Goal: Transaction & Acquisition: Purchase product/service

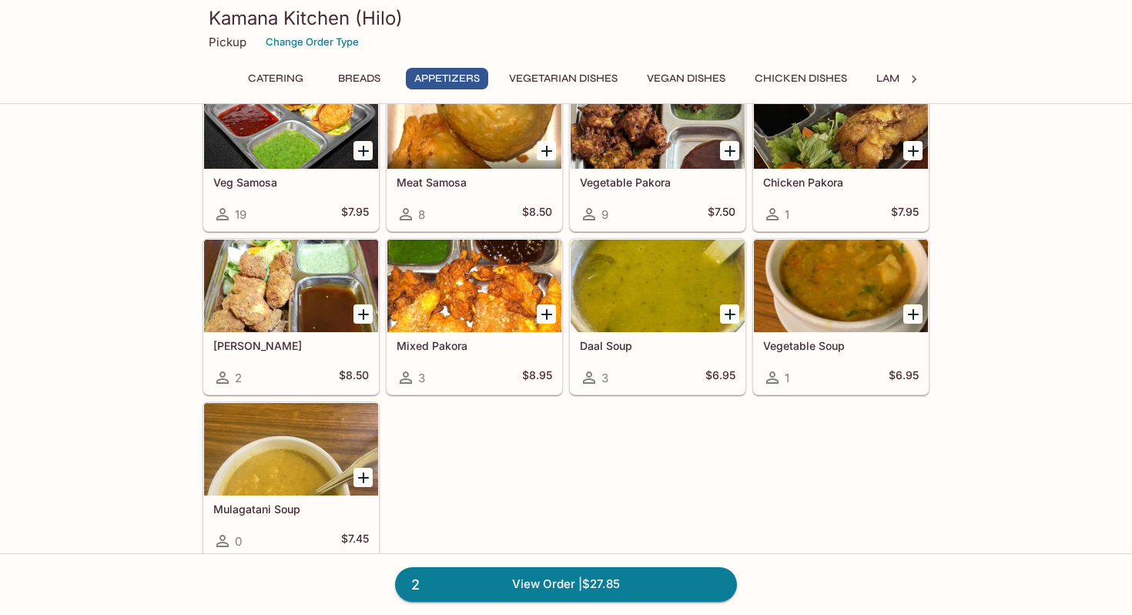
scroll to position [1099, 0]
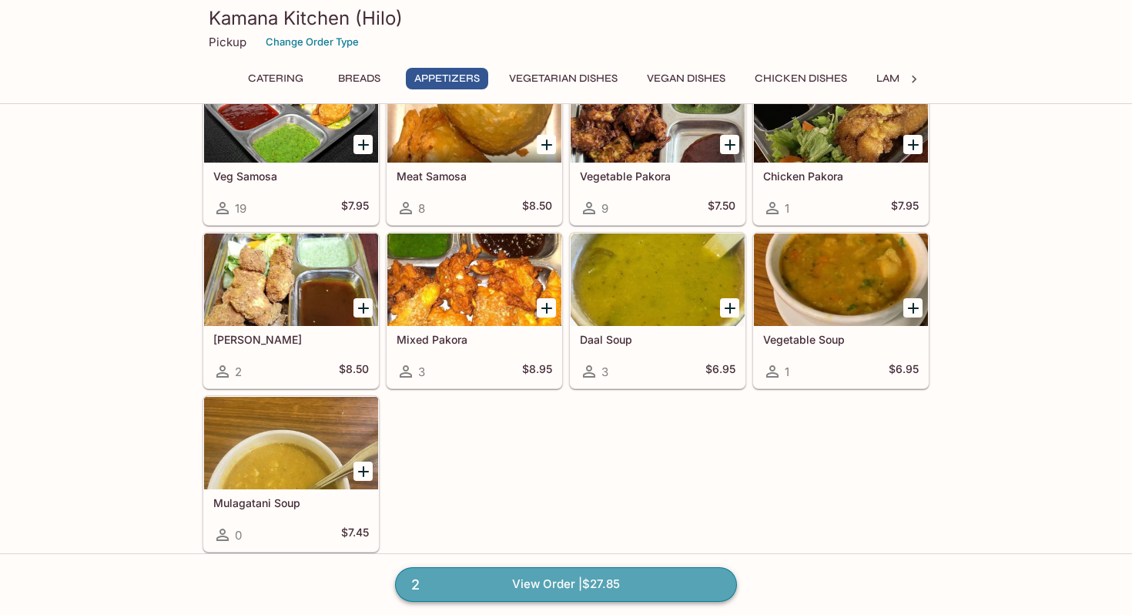
click at [573, 581] on link "2 View Order | $27.85" at bounding box center [566, 584] width 342 height 34
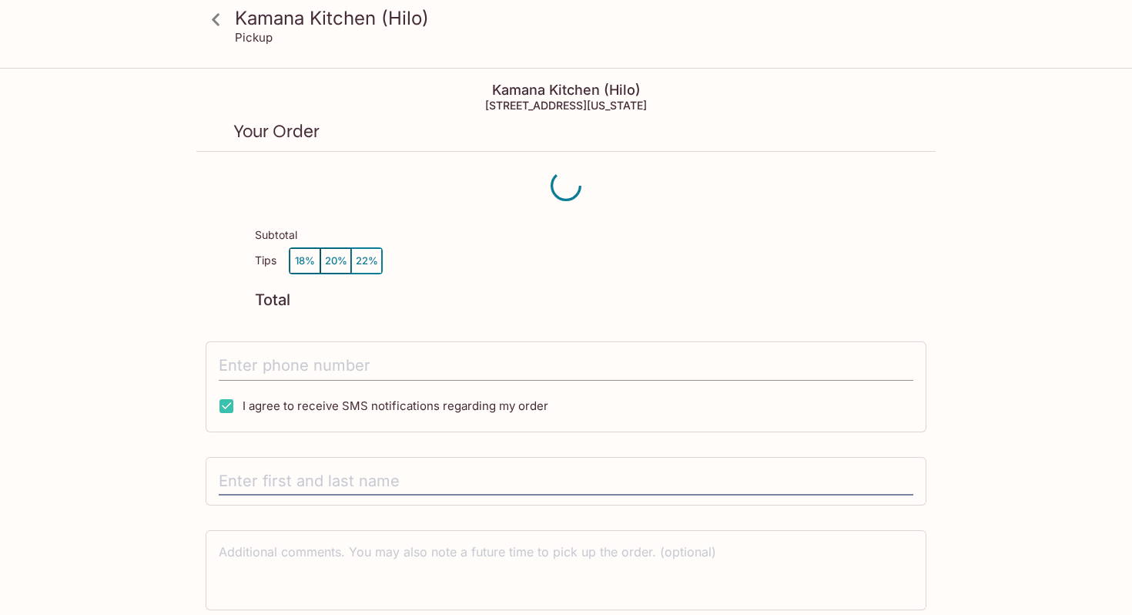
scroll to position [69, 0]
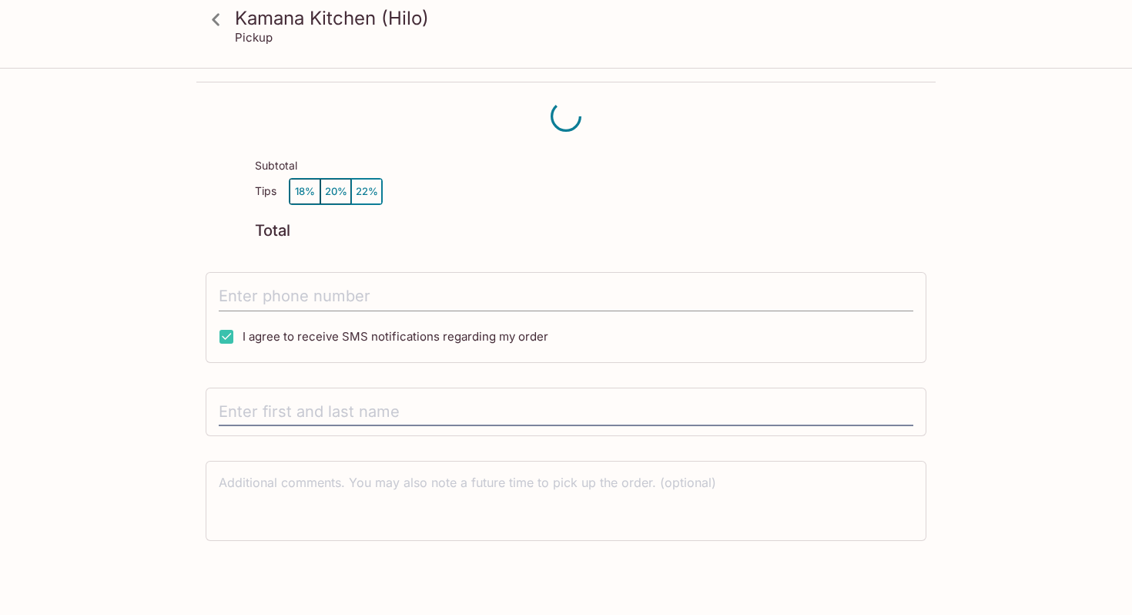
click at [325, 282] on input "tel" at bounding box center [566, 296] width 695 height 29
click at [246, 299] on input "tel" at bounding box center [566, 296] width 695 height 29
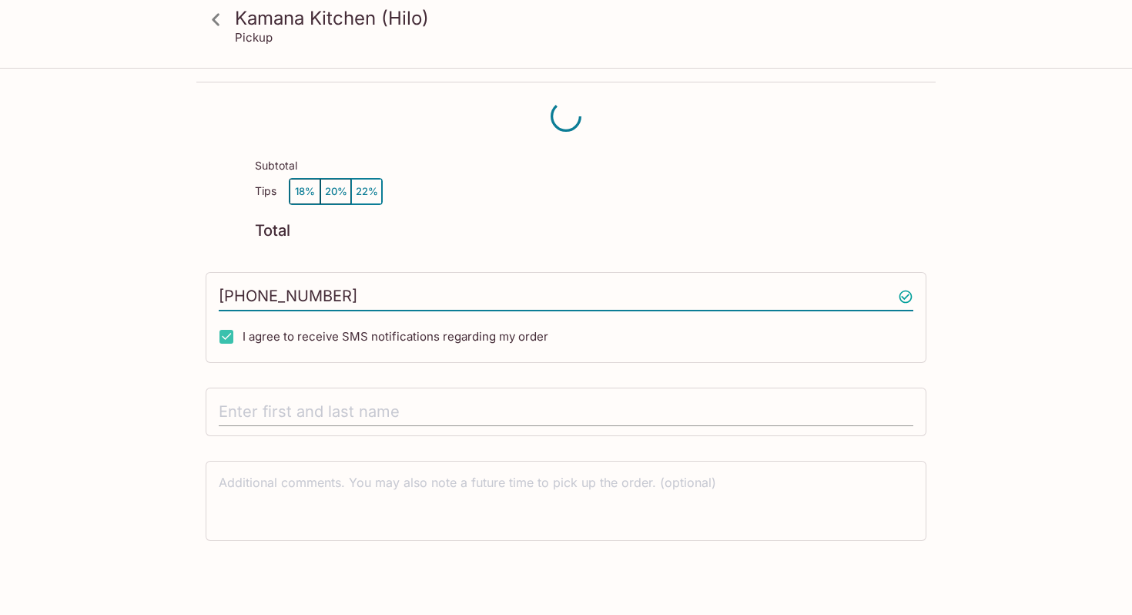
type input "[PHONE_NUMBER]"
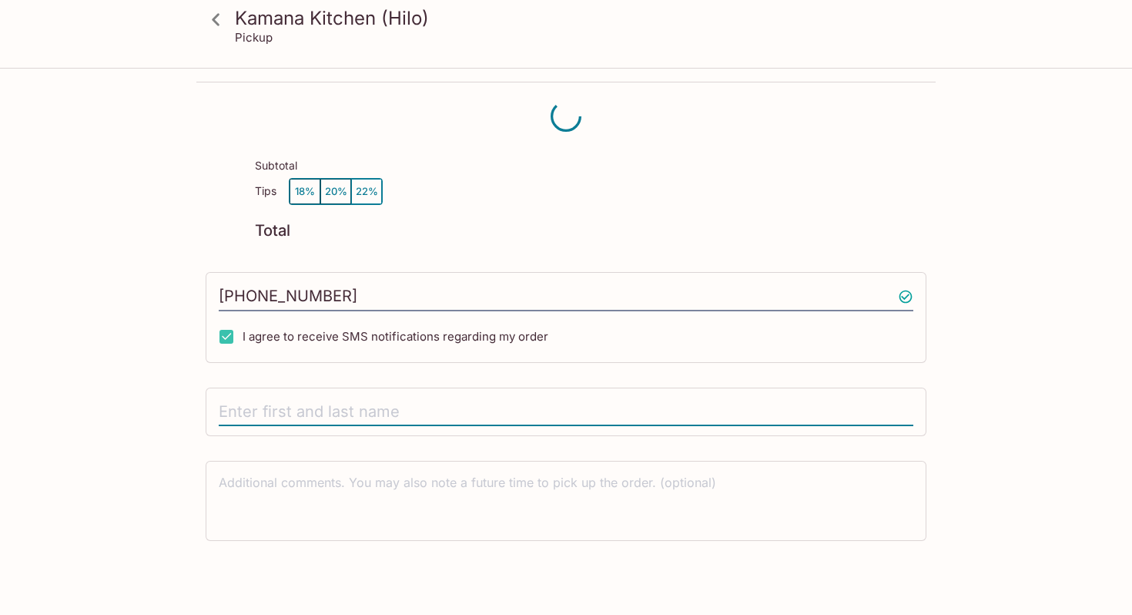
click at [253, 401] on input "text" at bounding box center [566, 411] width 695 height 29
type input "[PERSON_NAME]"
click at [1014, 486] on div "Kamana Kitchen (Hilo) Pickup [PERSON_NAME] (Hilo) [STREET_ADDRESS][US_STATE] Yo…" at bounding box center [566, 270] width 986 height 541
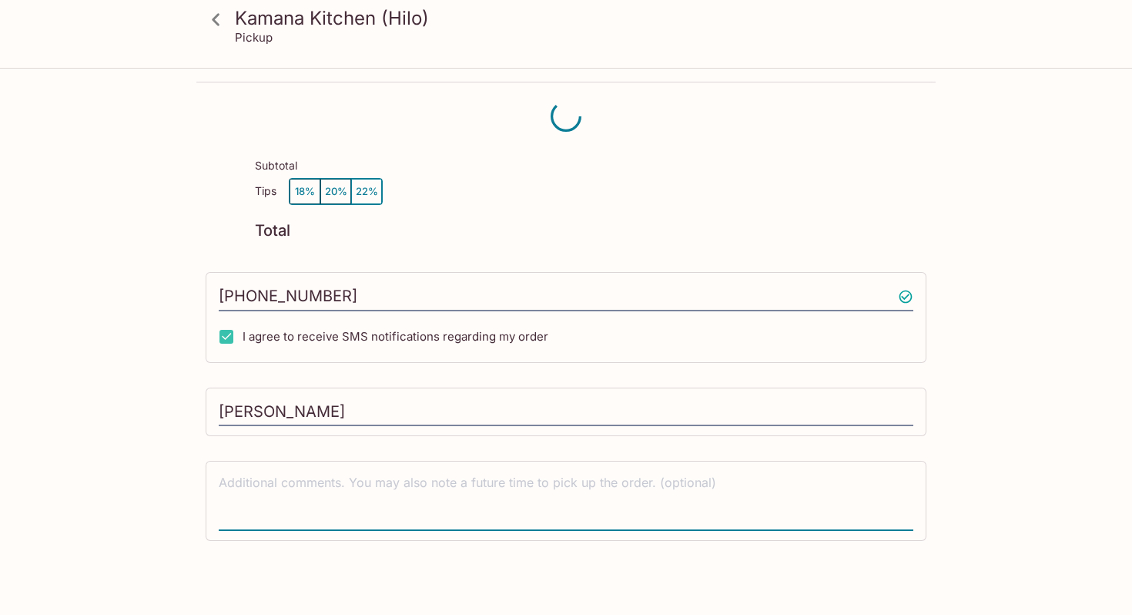
click at [829, 480] on textarea at bounding box center [566, 500] width 695 height 53
type textarea "b"
type textarea "whenever is ready"
click at [1072, 466] on div "Kamana Kitchen (Hilo) Pickup [PERSON_NAME] (Hilo) [STREET_ADDRESS][US_STATE] Yo…" at bounding box center [566, 307] width 1132 height 615
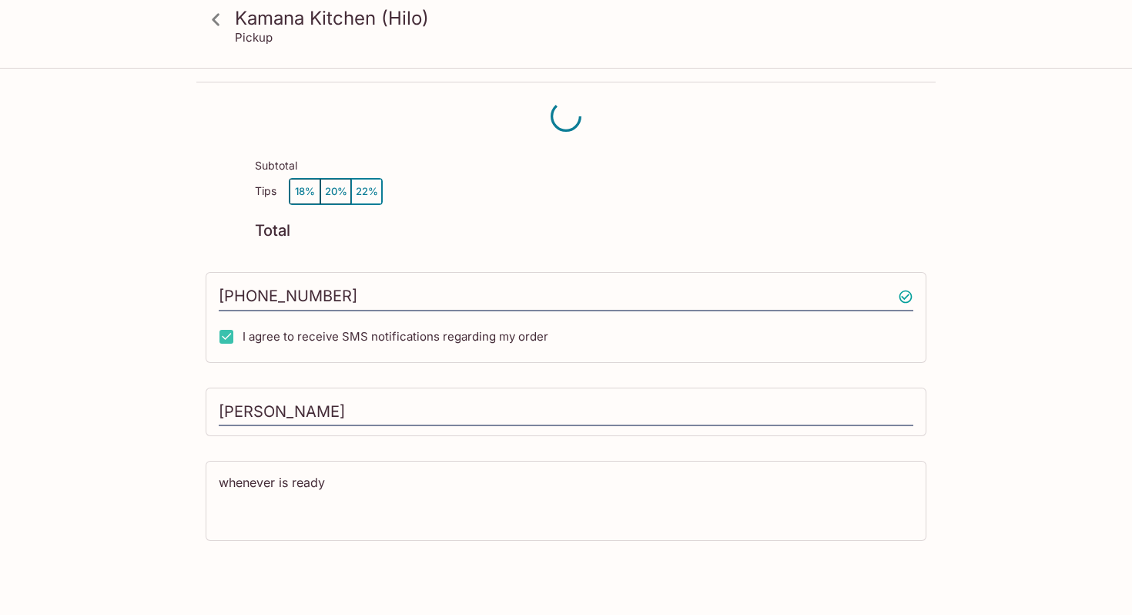
scroll to position [0, 0]
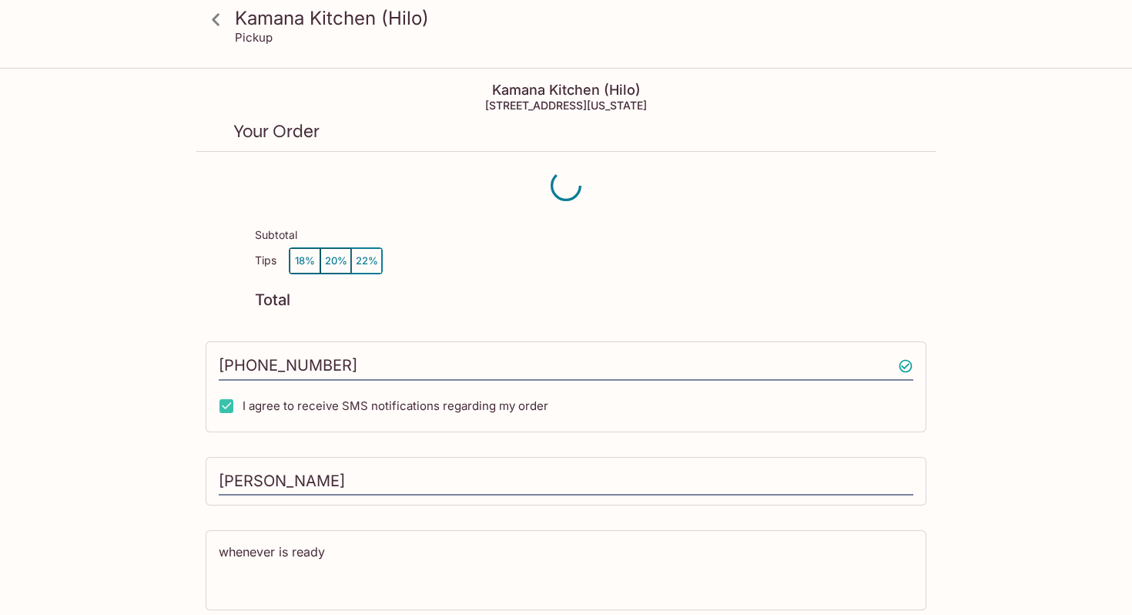
click at [362, 246] on div "Subtotal" at bounding box center [586, 238] width 662 height 18
click at [444, 134] on p "Your Order" at bounding box center [565, 131] width 665 height 15
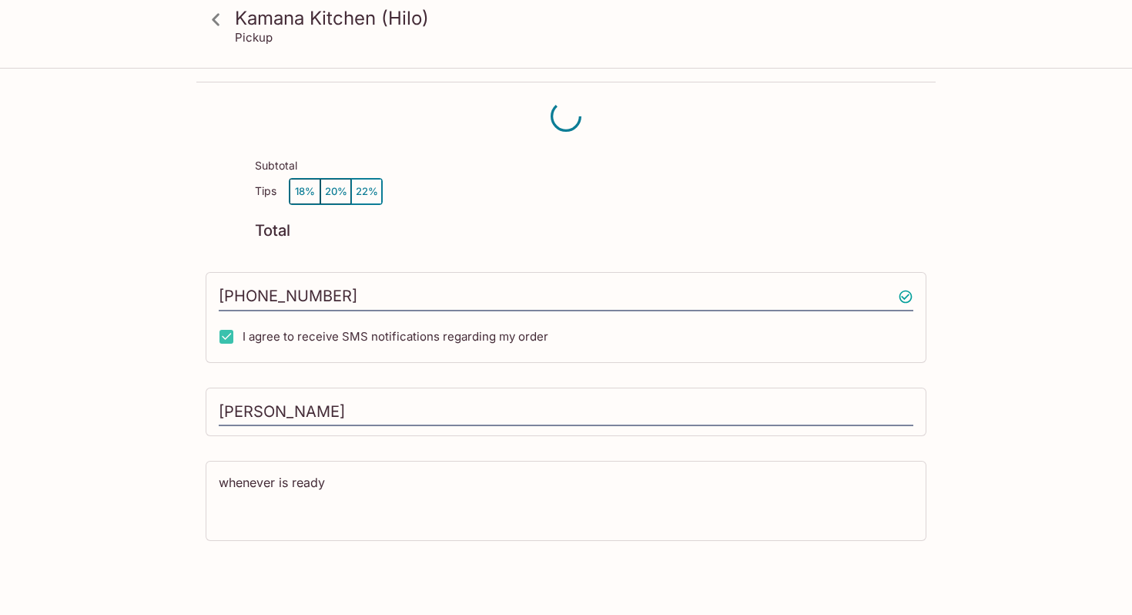
click at [309, 576] on div "Kamana Kitchen (Hilo) Pickup [PERSON_NAME] (Hilo) [STREET_ADDRESS][US_STATE] Yo…" at bounding box center [566, 307] width 1132 height 615
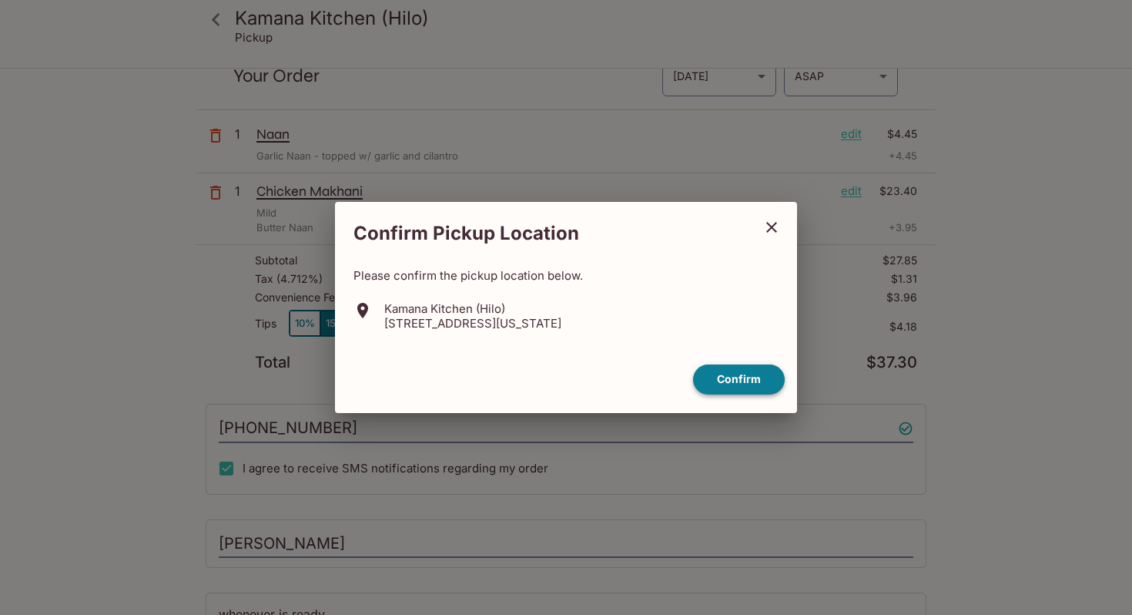
click at [729, 378] on button "Confirm" at bounding box center [739, 379] width 92 height 30
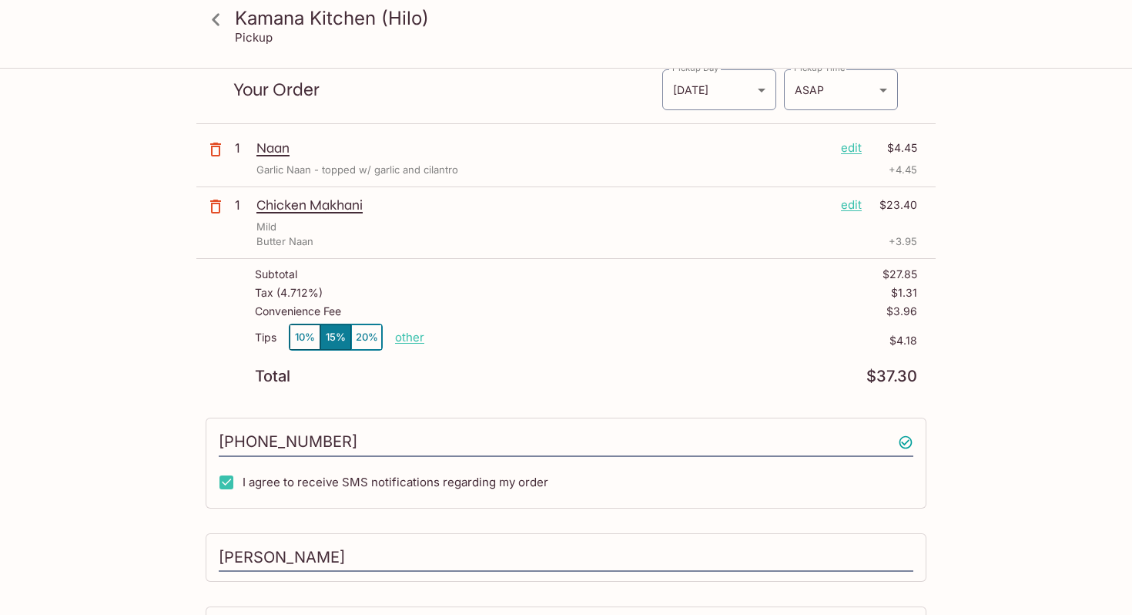
scroll to position [55, 0]
click at [303, 332] on button "10%" at bounding box center [305, 337] width 31 height 25
click at [414, 340] on p "other" at bounding box center [409, 337] width 29 height 15
type input "0.00"
click at [622, 349] on div "Tips 10% 15% 20% Done 0.00 $2.79" at bounding box center [586, 346] width 662 height 45
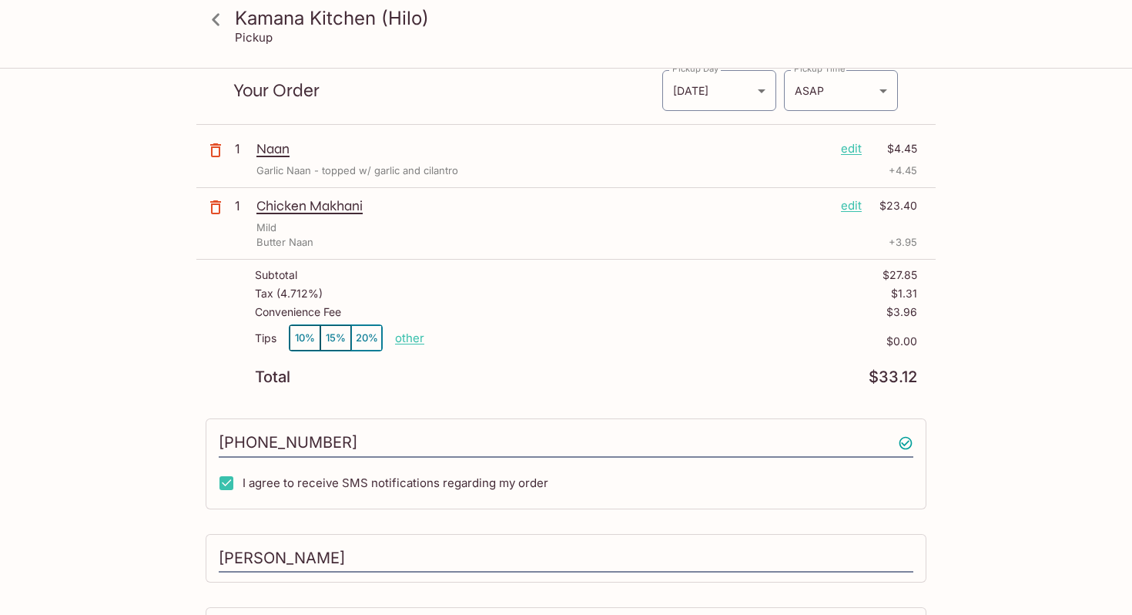
click at [521, 247] on div "Butter Naan + 3.95" at bounding box center [586, 242] width 661 height 15
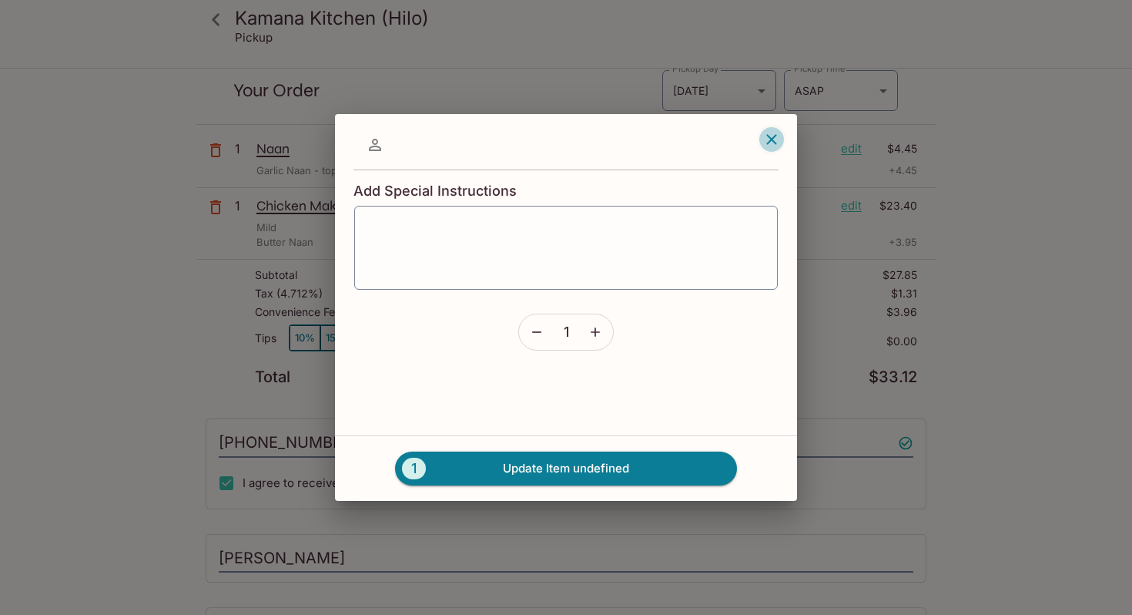
click at [769, 132] on icon "button" at bounding box center [771, 139] width 18 height 18
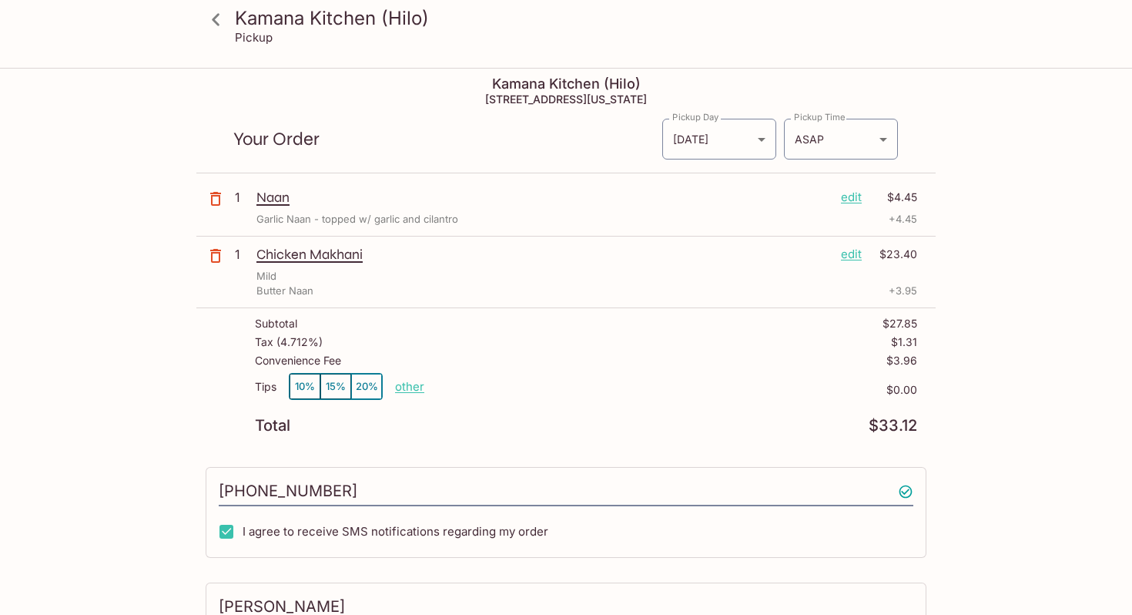
scroll to position [0, 0]
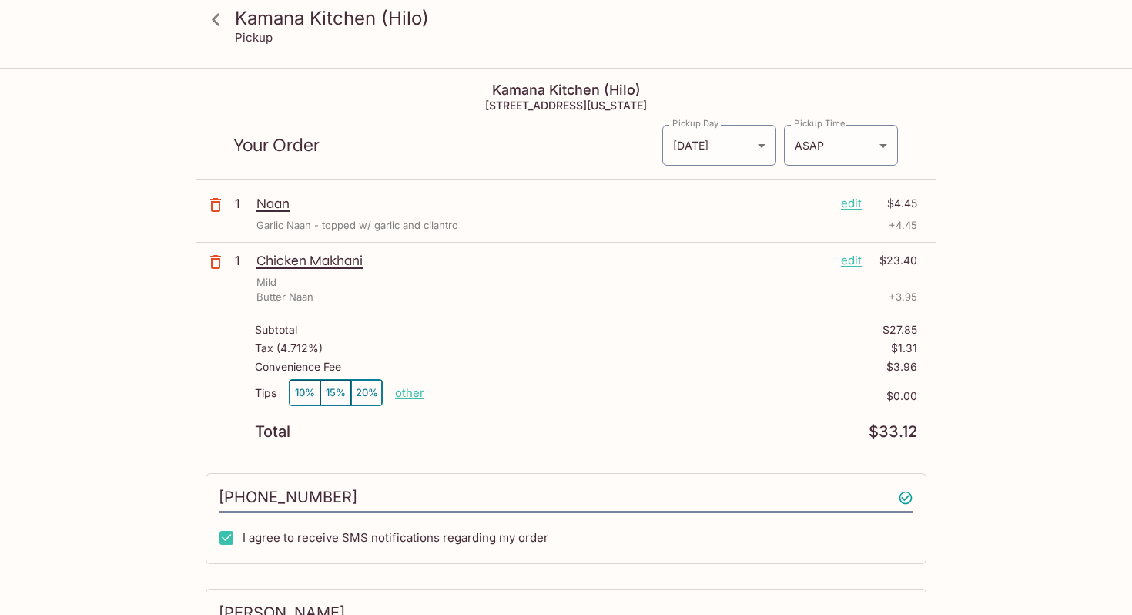
click at [303, 263] on p "Chicken Makhani" at bounding box center [542, 260] width 572 height 17
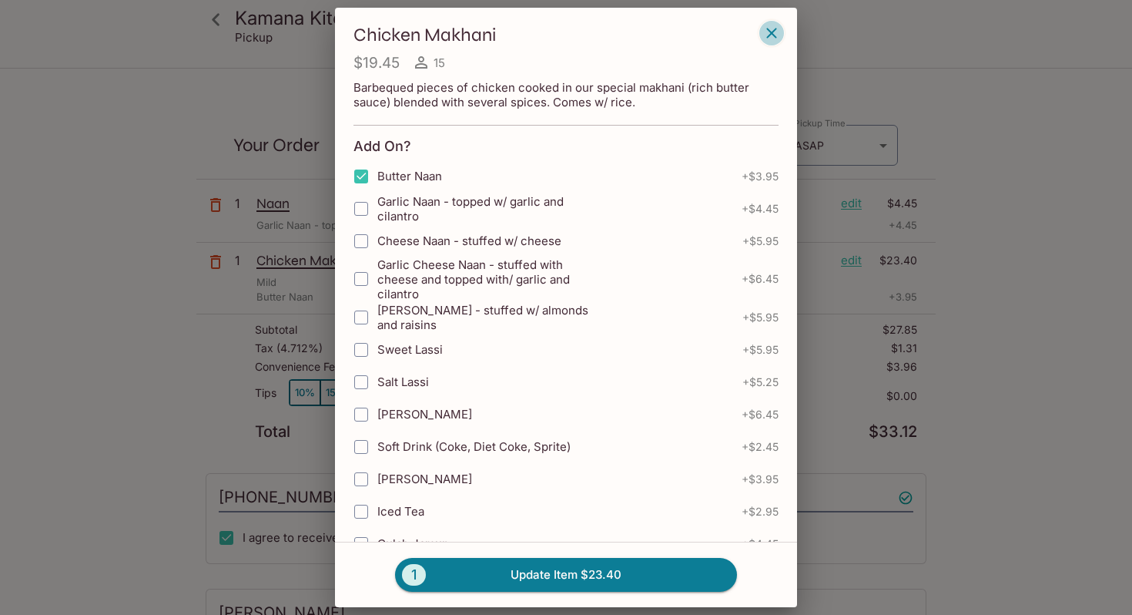
click at [776, 24] on icon "button" at bounding box center [771, 33] width 18 height 18
